Goal: Task Accomplishment & Management: Use online tool/utility

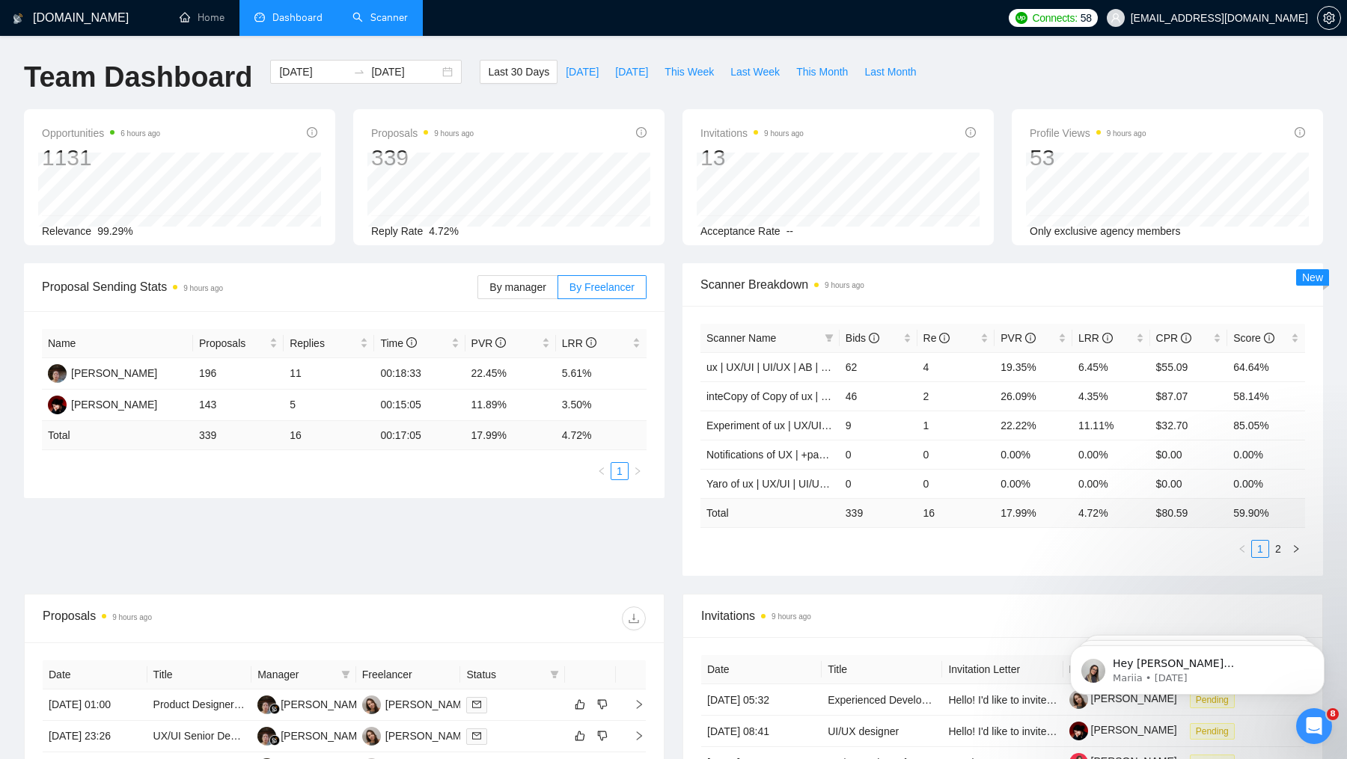
click at [384, 11] on link "Scanner" at bounding box center [379, 17] width 55 height 13
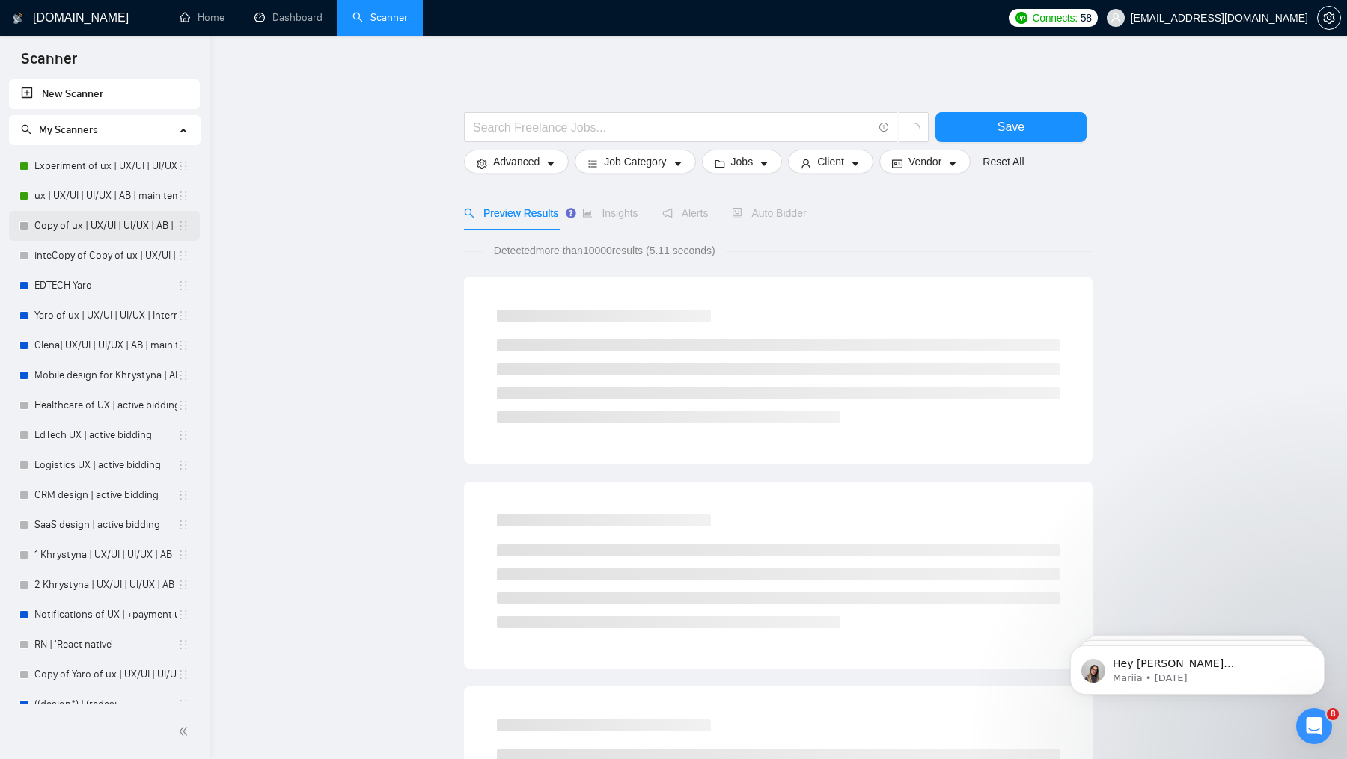
click at [89, 219] on link "Copy of ux | UX/UI | UI/UX | AB | main template" at bounding box center [105, 226] width 143 height 30
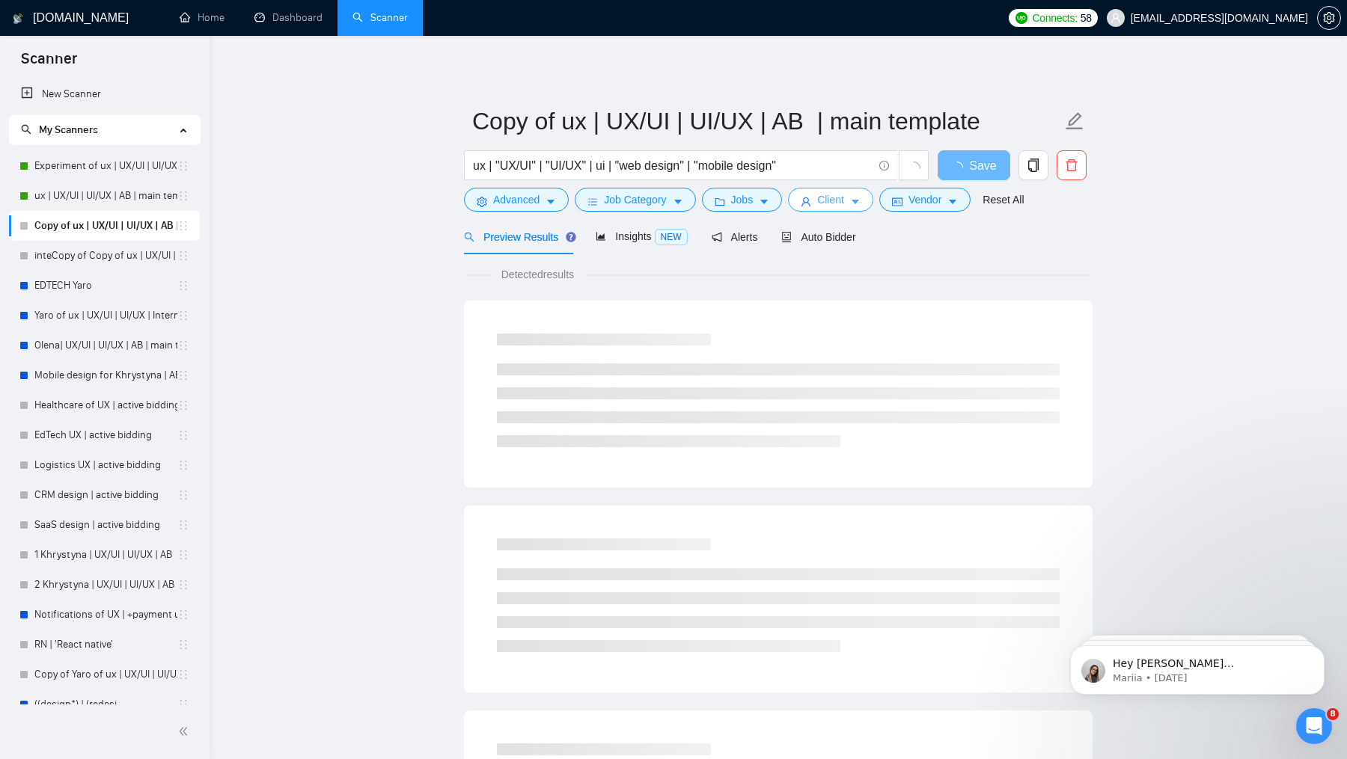
click at [805, 201] on icon "user" at bounding box center [806, 202] width 10 height 10
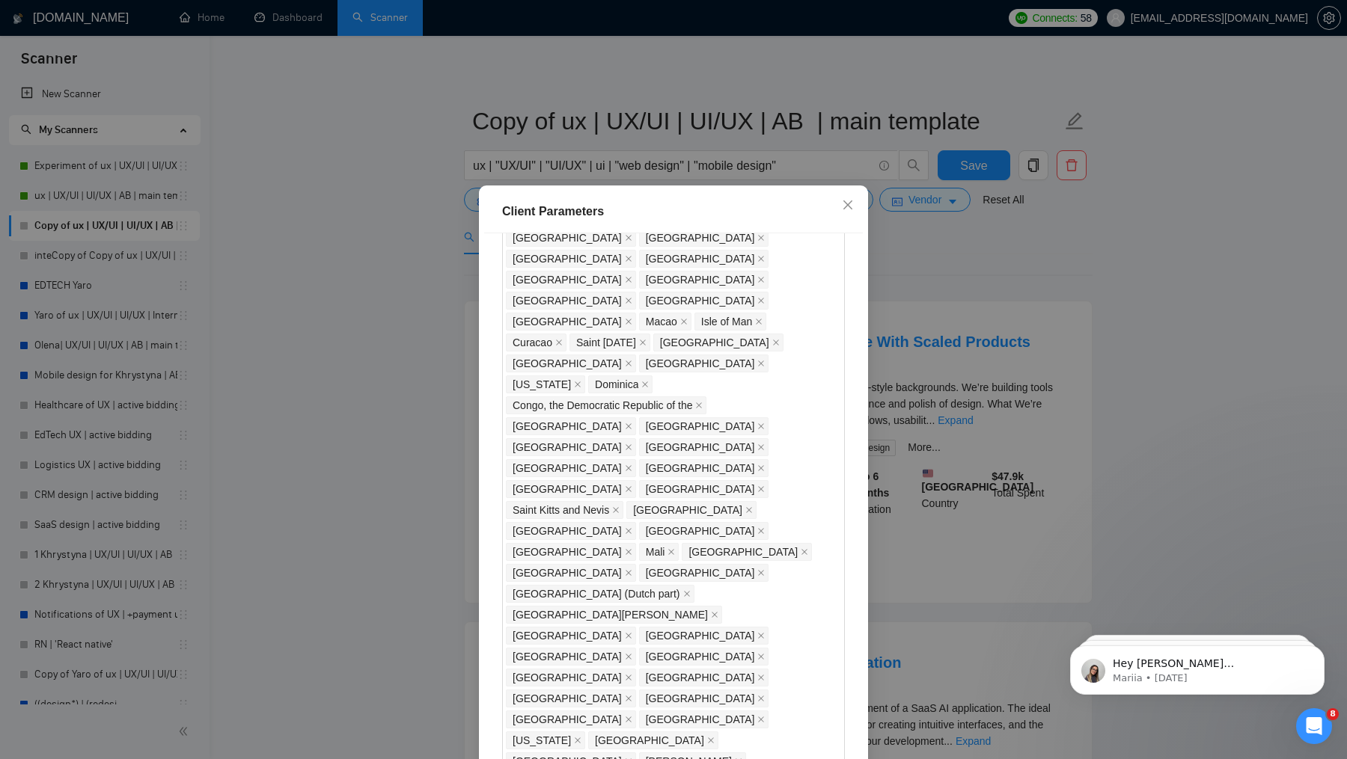
scroll to position [994, 0]
click at [941, 276] on div "Client Parameters Client Location Include Client Countries Select Exclude Clien…" at bounding box center [673, 379] width 1347 height 759
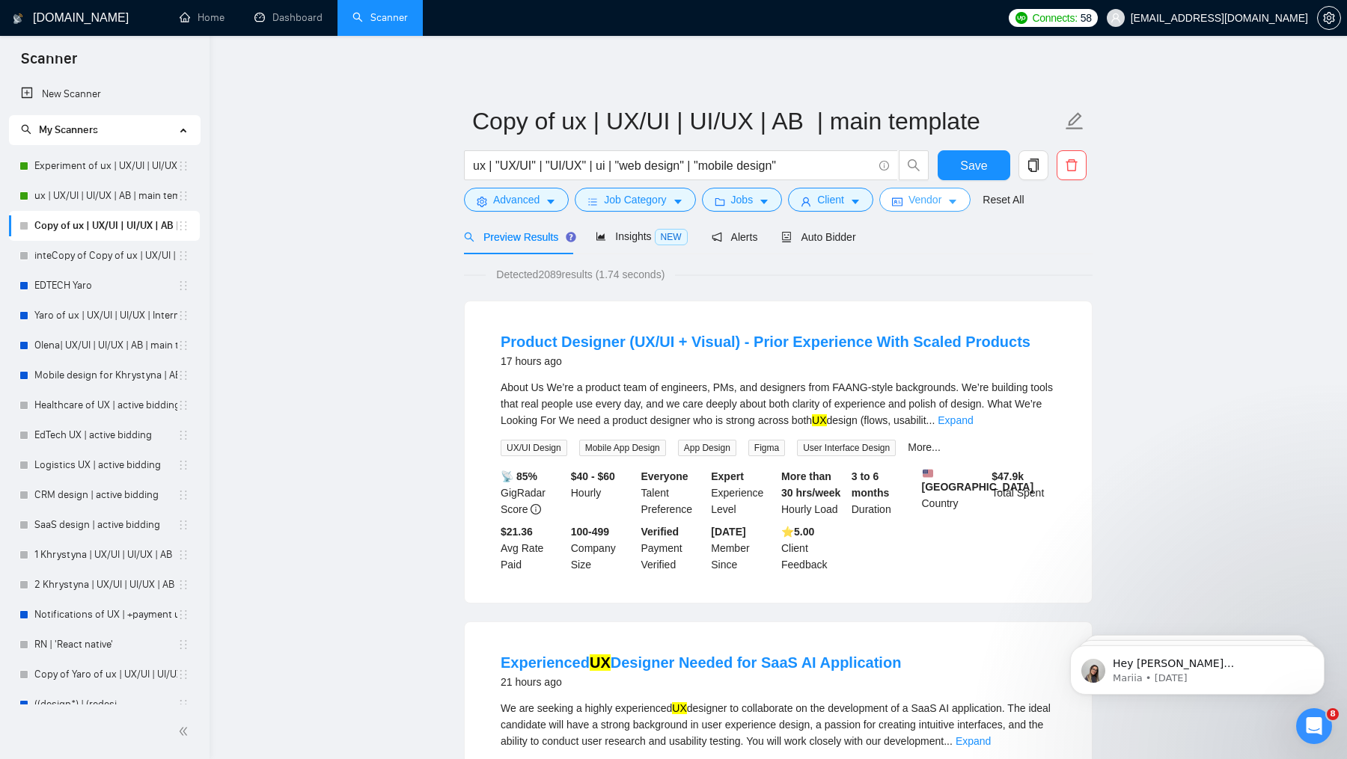
click at [931, 202] on span "Vendor" at bounding box center [924, 200] width 33 height 16
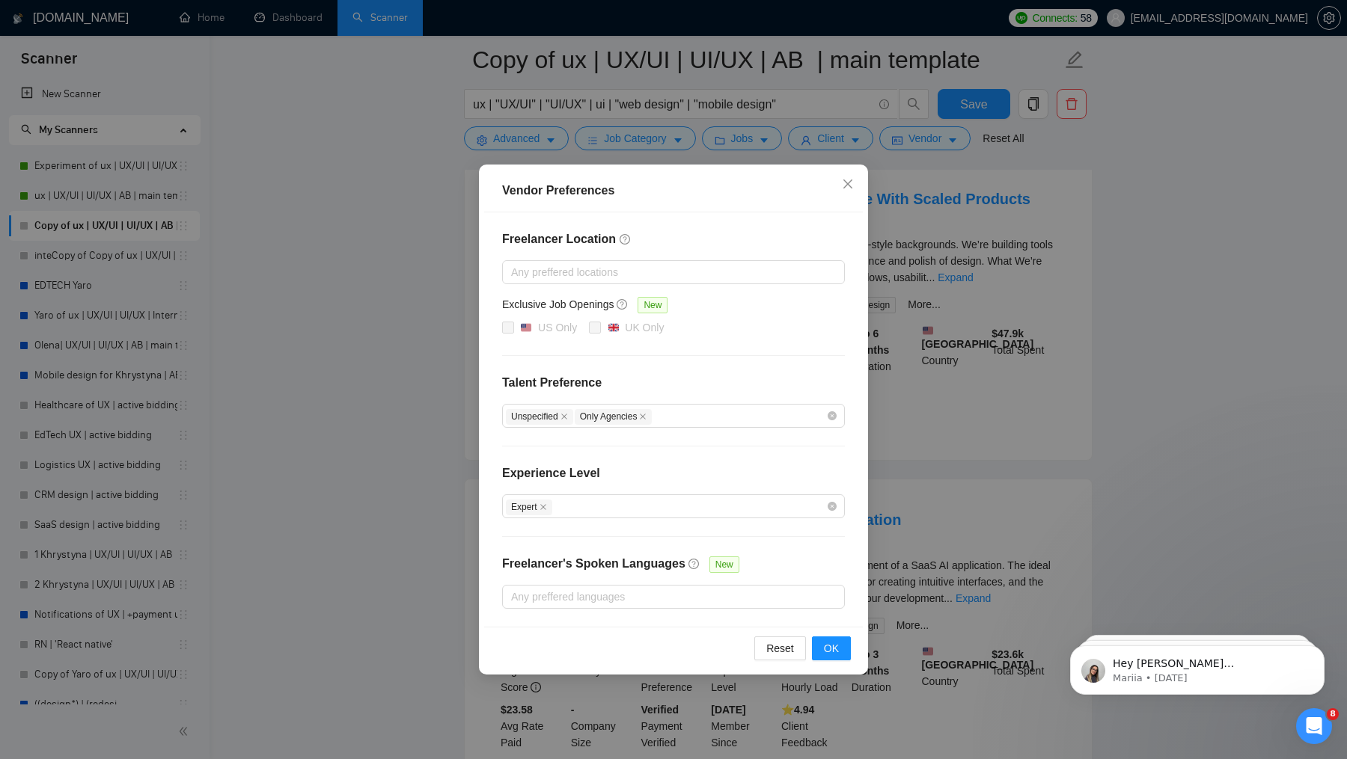
scroll to position [212, 0]
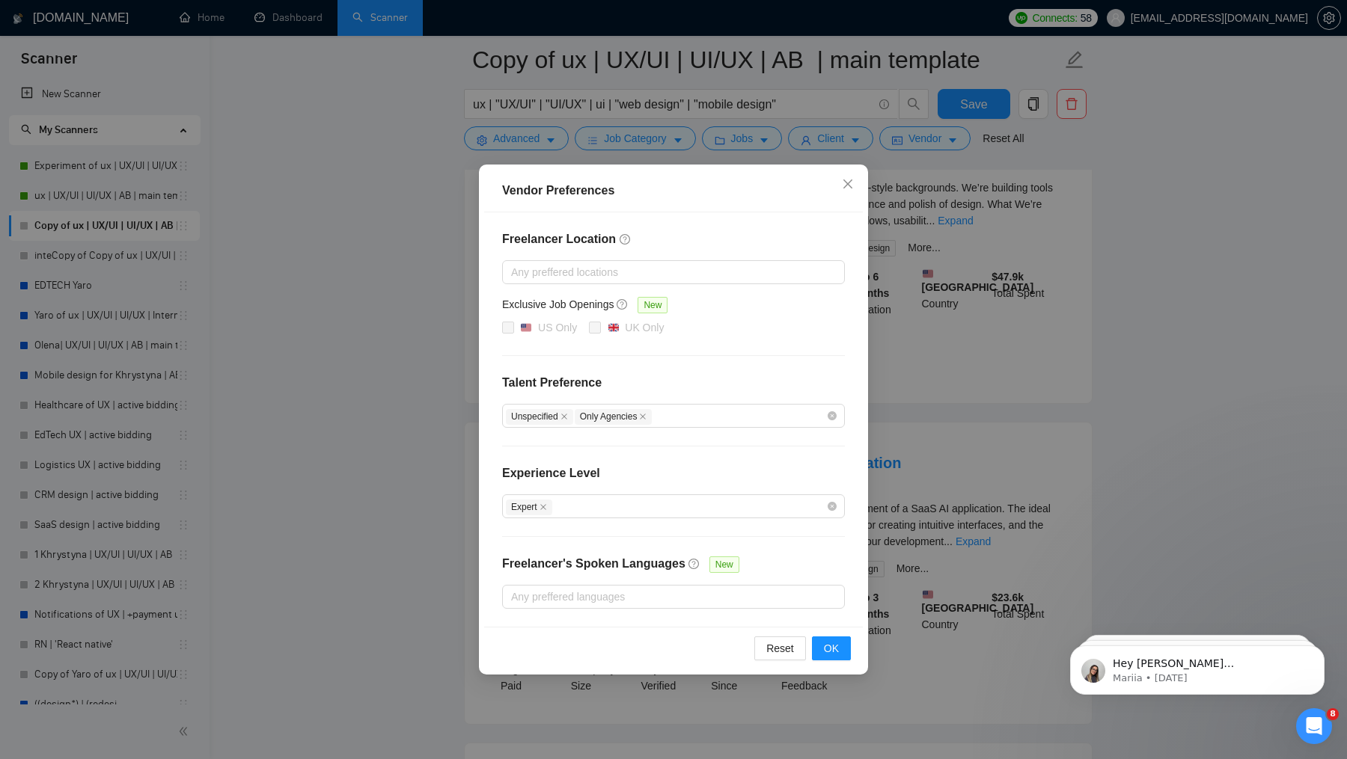
click at [932, 169] on div "Vendor Preferences Freelancer Location Any preffered locations Exclusive Job Op…" at bounding box center [673, 379] width 1347 height 759
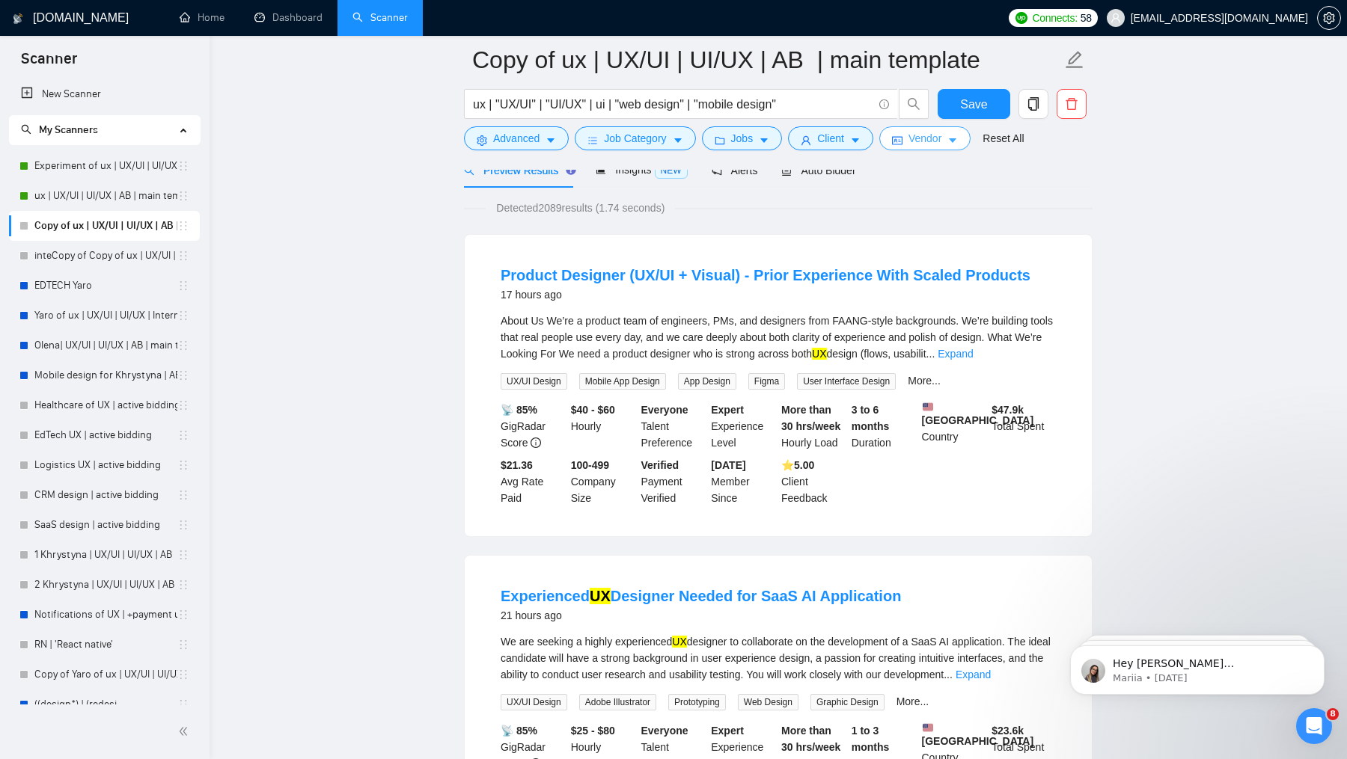
scroll to position [0, 0]
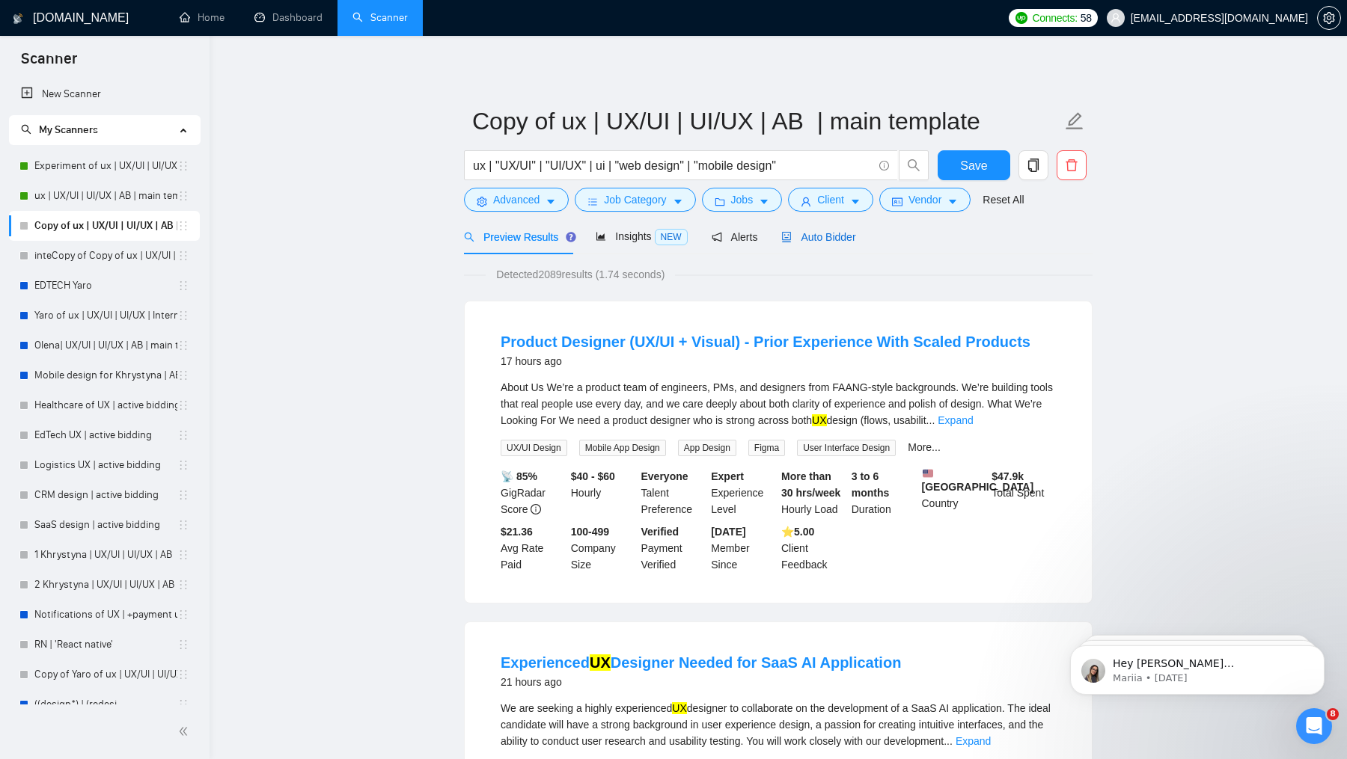
click at [852, 245] on div "Auto Bidder" at bounding box center [818, 237] width 74 height 16
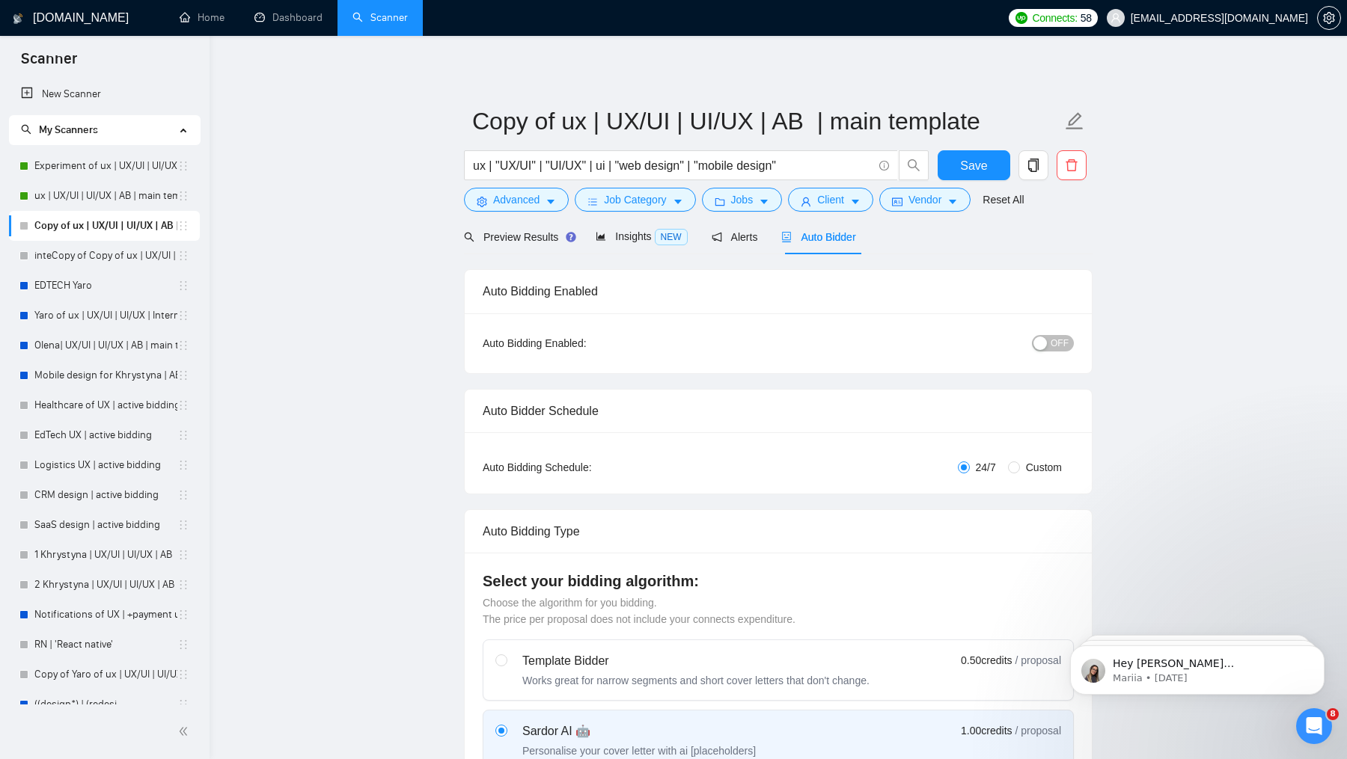
checkbox input "true"
click at [1046, 341] on div "button" at bounding box center [1039, 343] width 13 height 13
click at [976, 180] on button "Save" at bounding box center [974, 165] width 73 height 30
